Goal: Navigation & Orientation: Find specific page/section

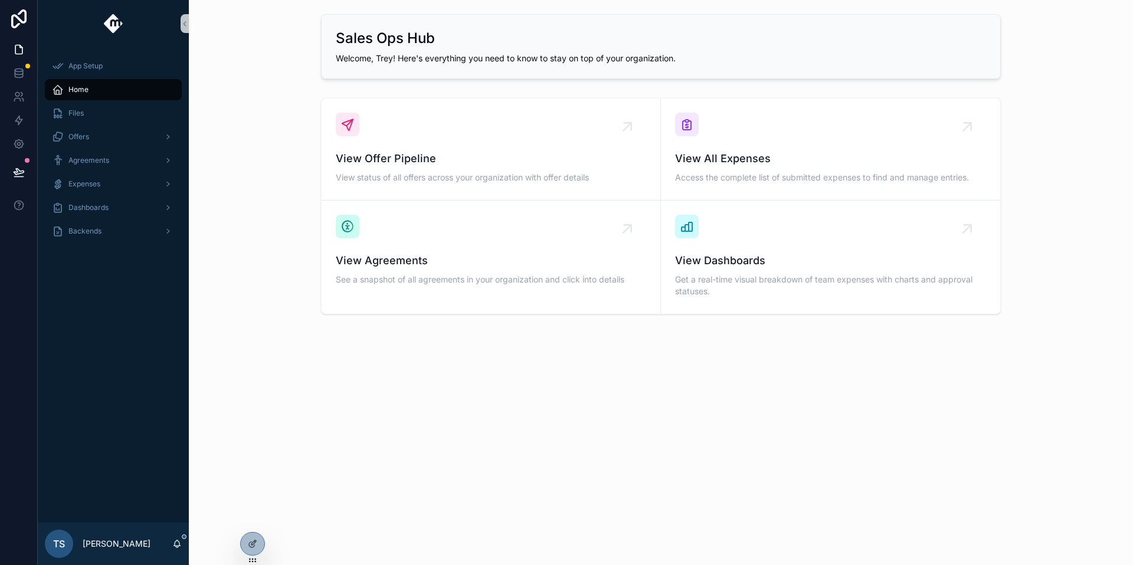
click at [142, 243] on div "App Setup Home Files Offers Agreements Expenses Dashboards Backends" at bounding box center [113, 152] width 151 height 210
click at [145, 234] on div "Backends" at bounding box center [113, 231] width 123 height 19
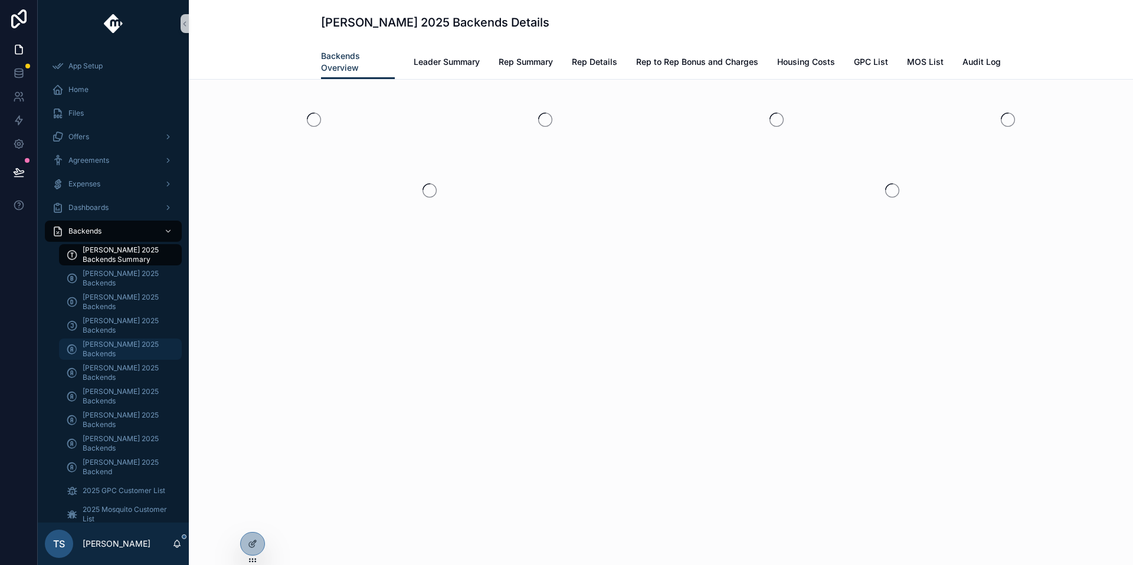
click at [126, 352] on span "[PERSON_NAME] 2025 Backends" at bounding box center [126, 349] width 87 height 19
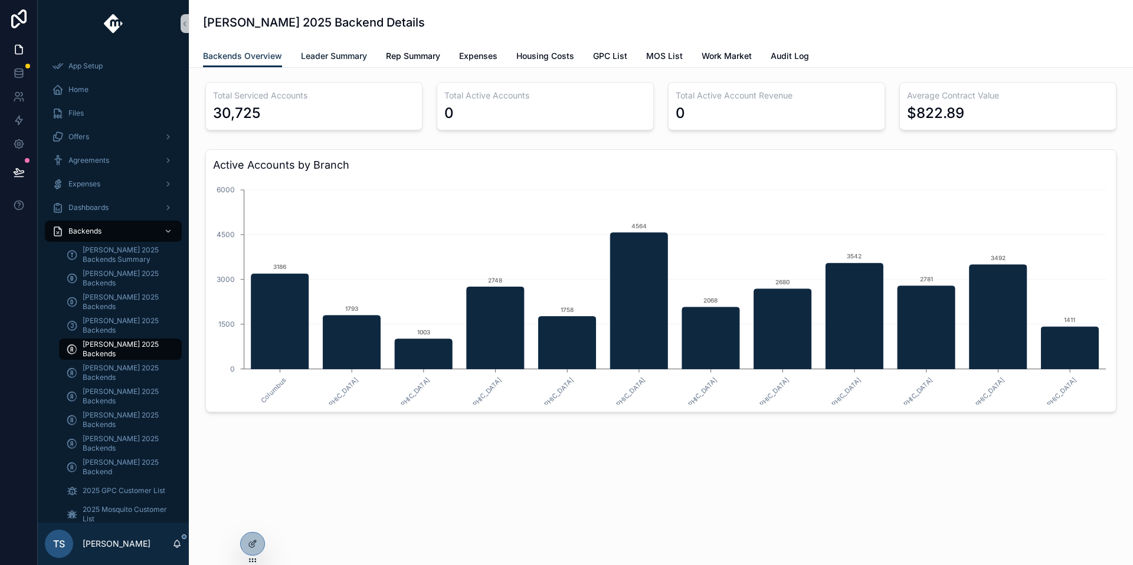
click at [350, 57] on span "Leader Summary" at bounding box center [334, 56] width 66 height 12
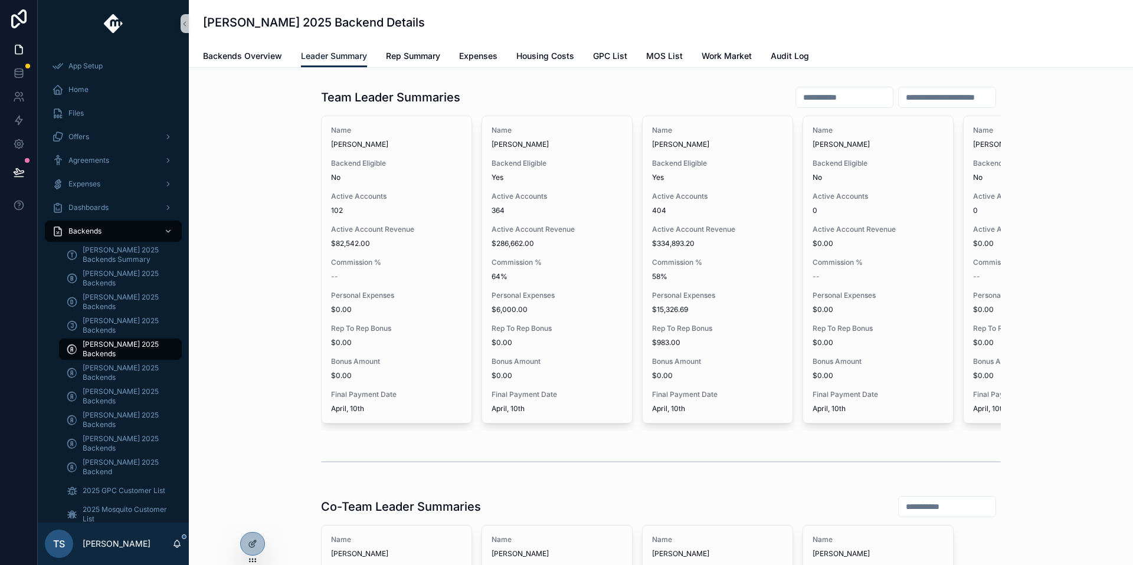
scroll to position [1618, 0]
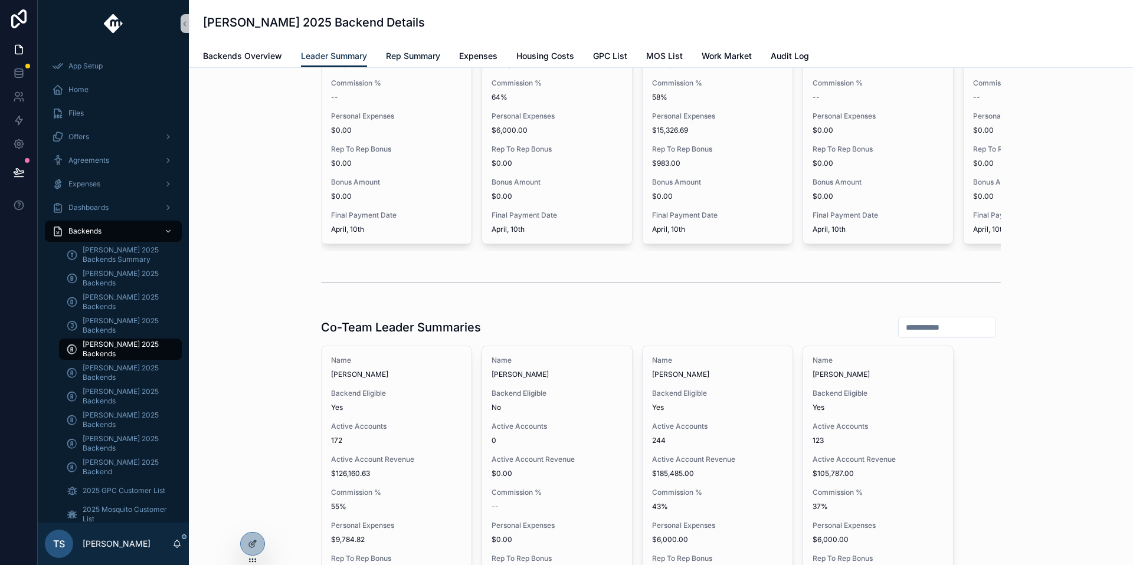
click at [398, 57] on span "Rep Summary" at bounding box center [413, 56] width 54 height 12
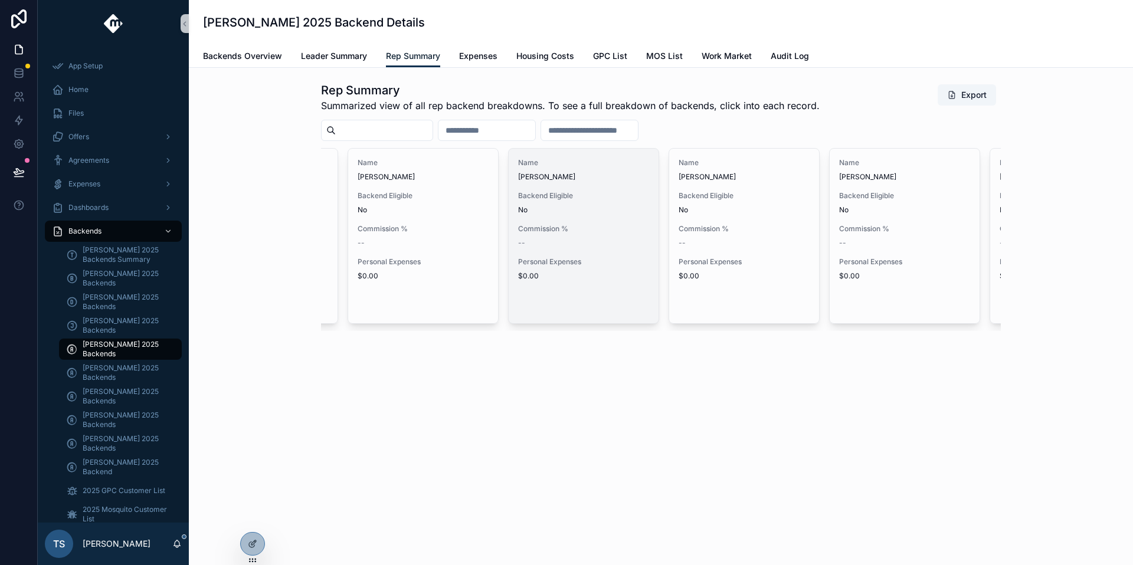
scroll to position [0, 4312]
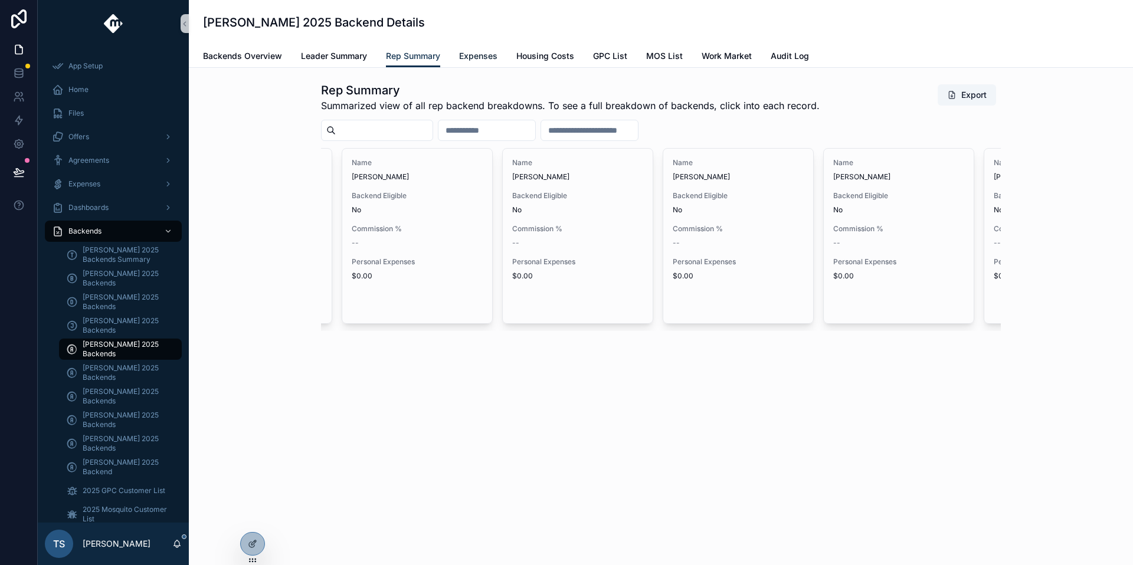
click at [490, 61] on span "Expenses" at bounding box center [478, 56] width 38 height 12
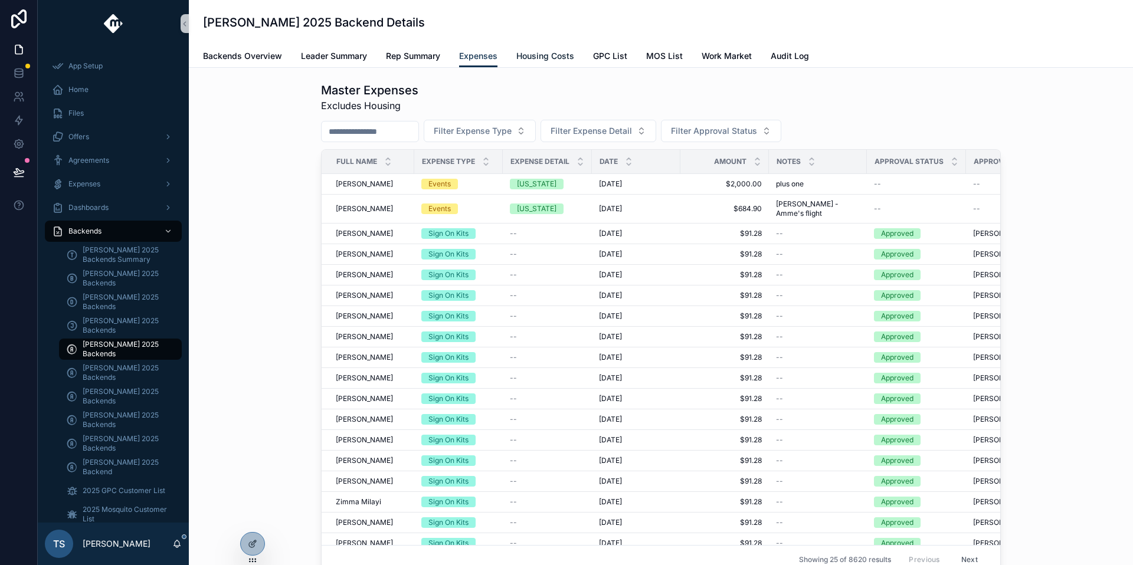
click at [525, 61] on span "Housing Costs" at bounding box center [545, 56] width 58 height 12
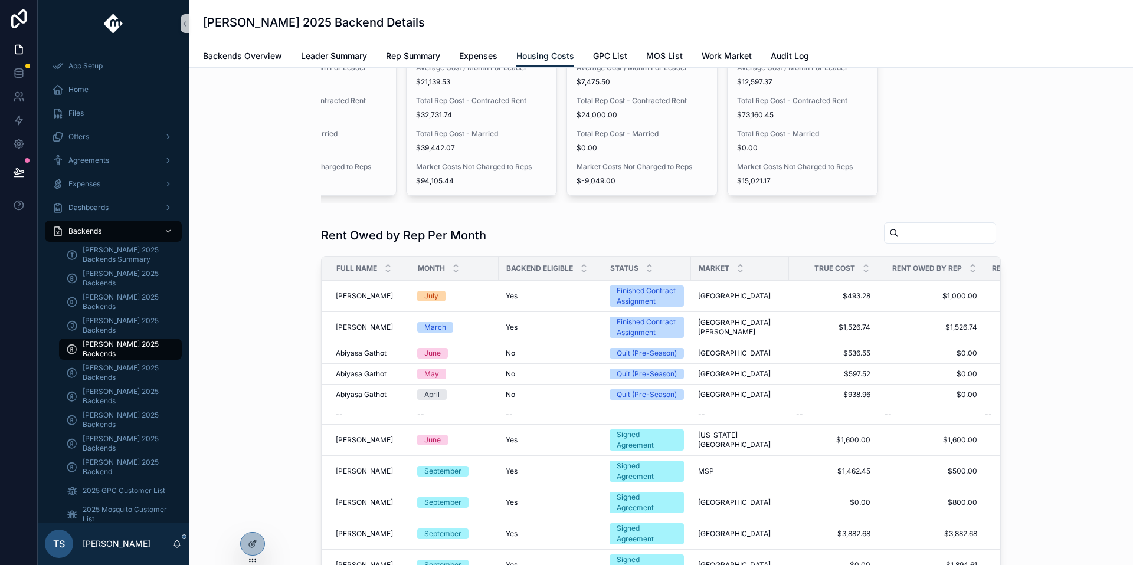
scroll to position [371, 0]
